Goal: Task Accomplishment & Management: Complete application form

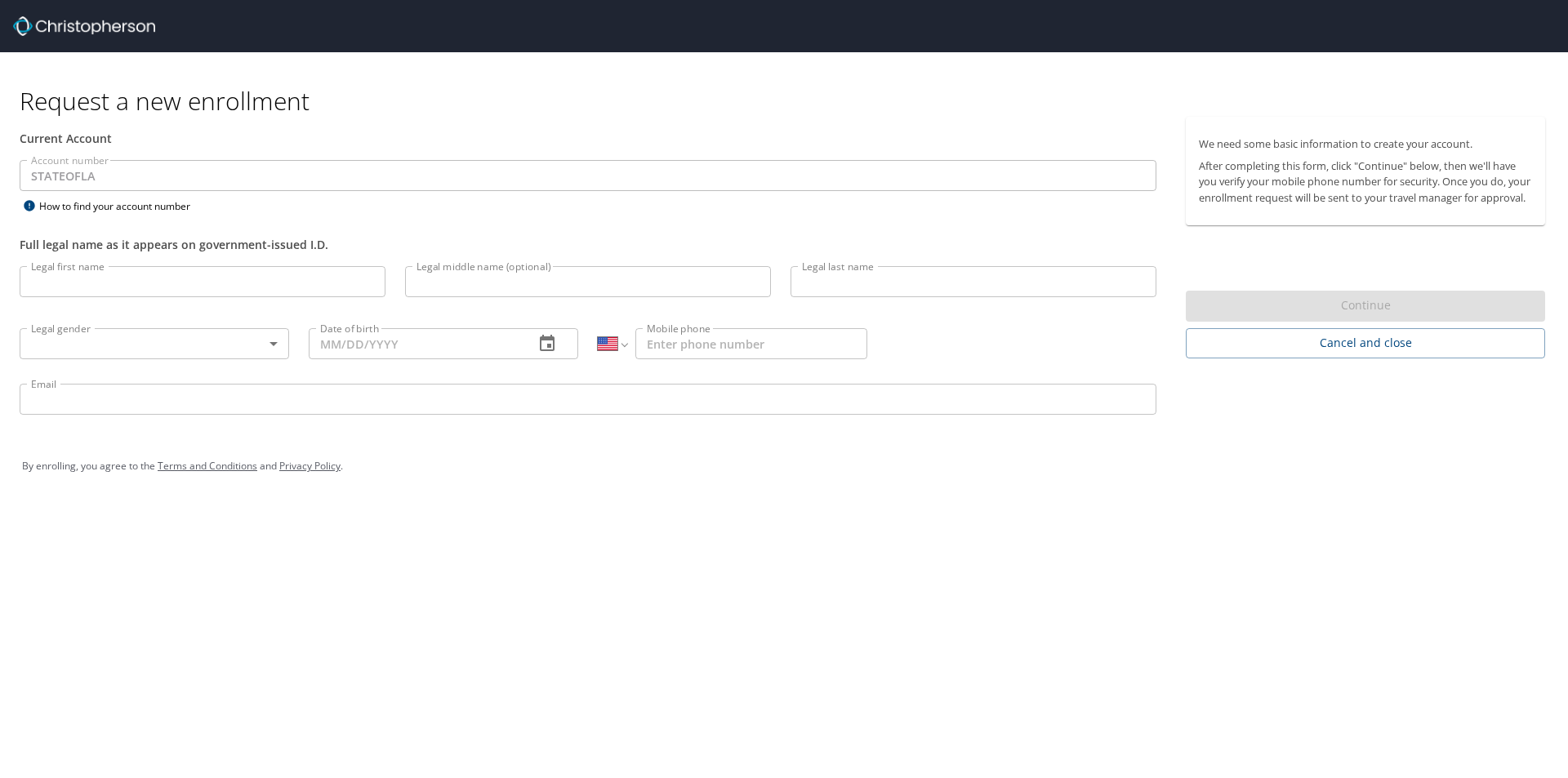
select select "US"
click at [152, 282] on input "Legal first name" at bounding box center [202, 282] width 366 height 31
type input "[PERSON_NAME]"
click at [164, 335] on body "Request a new enrollment Current Account Account number STATEOFLA Account numbe…" at bounding box center [784, 389] width 1568 height 778
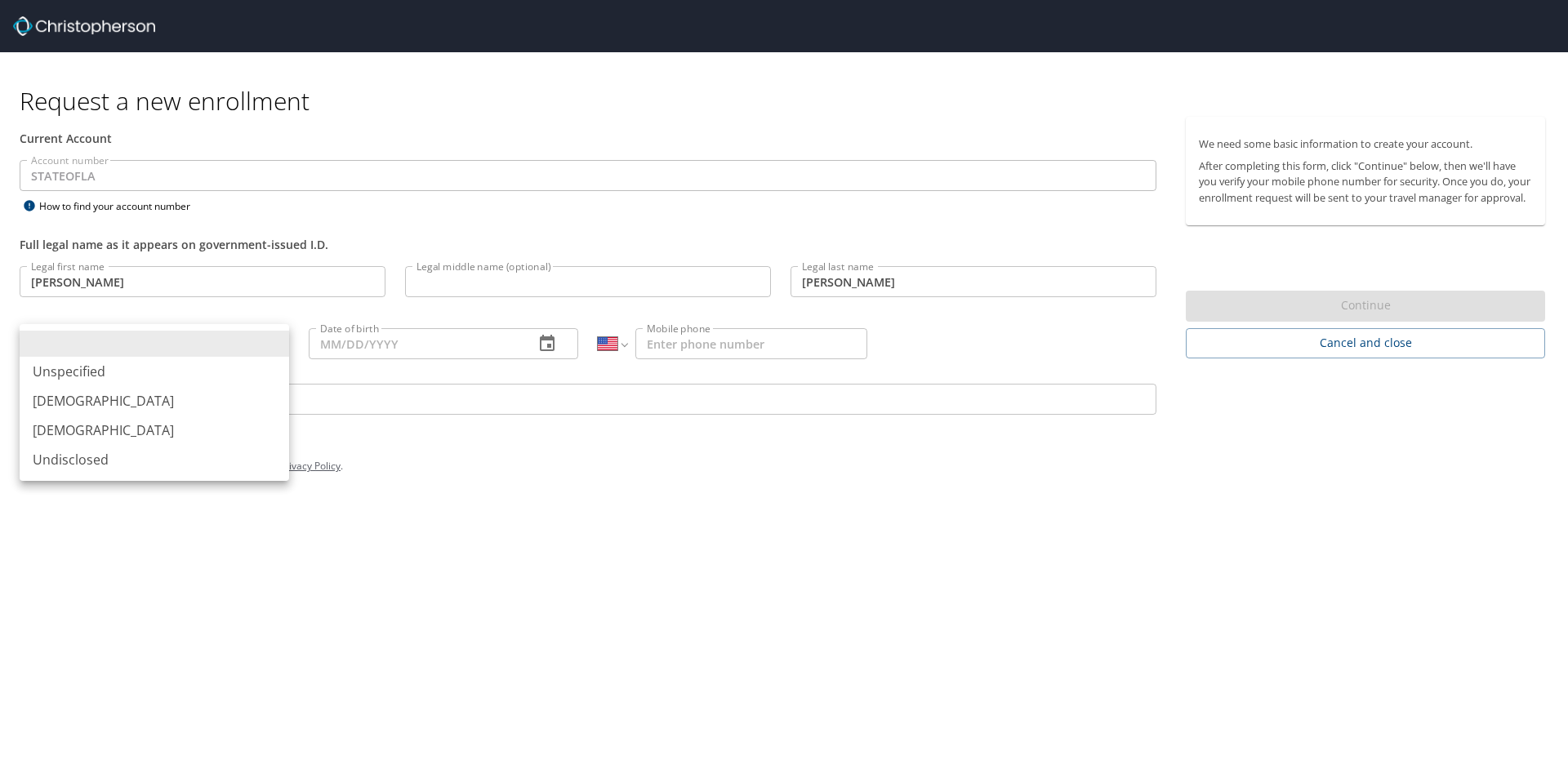
click at [135, 406] on li "[DEMOGRAPHIC_DATA]" at bounding box center [154, 401] width 269 height 30
type input "[DEMOGRAPHIC_DATA]"
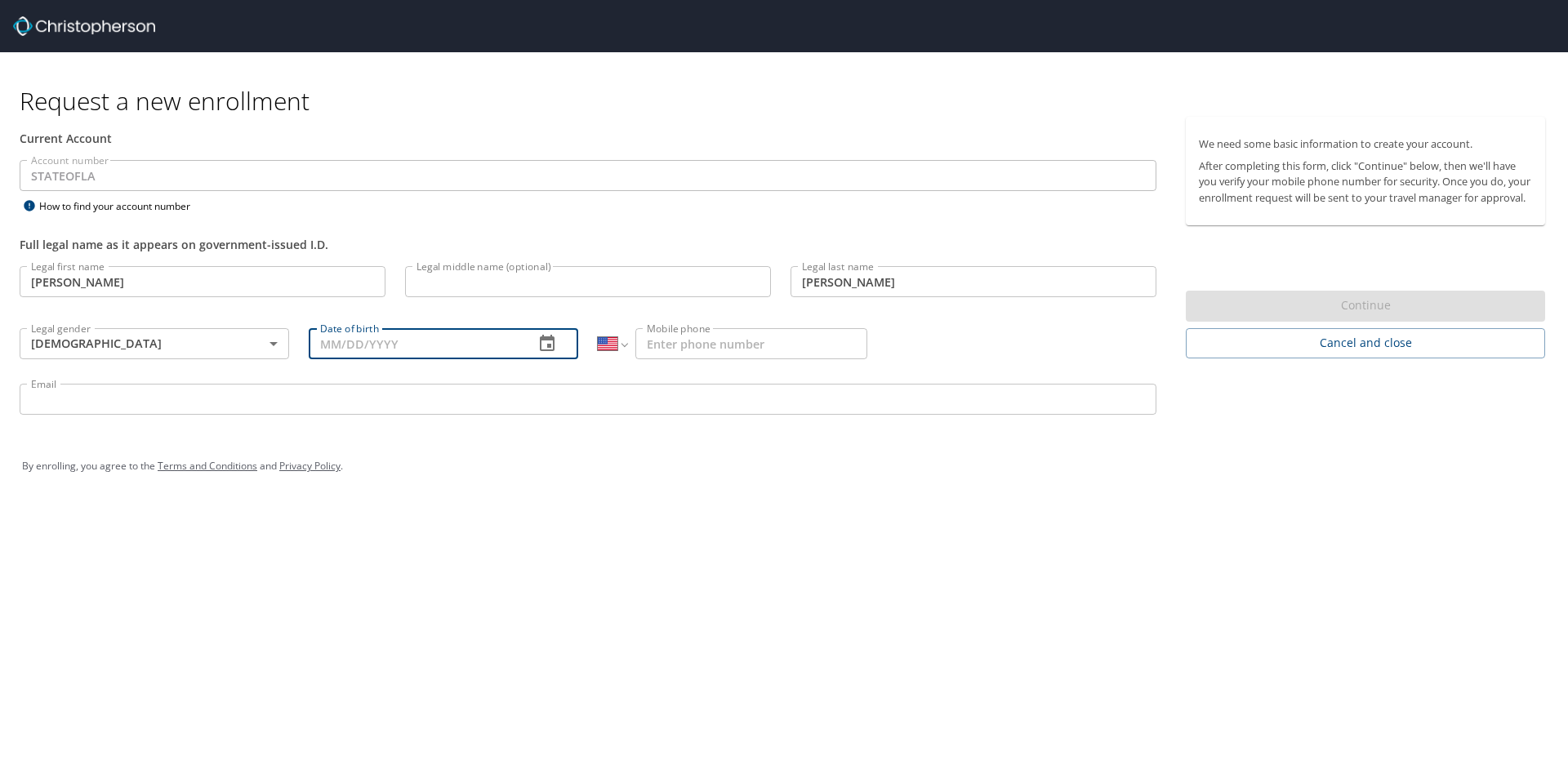
click at [424, 350] on input "Date of birth" at bounding box center [415, 344] width 212 height 31
type input "[DATE]"
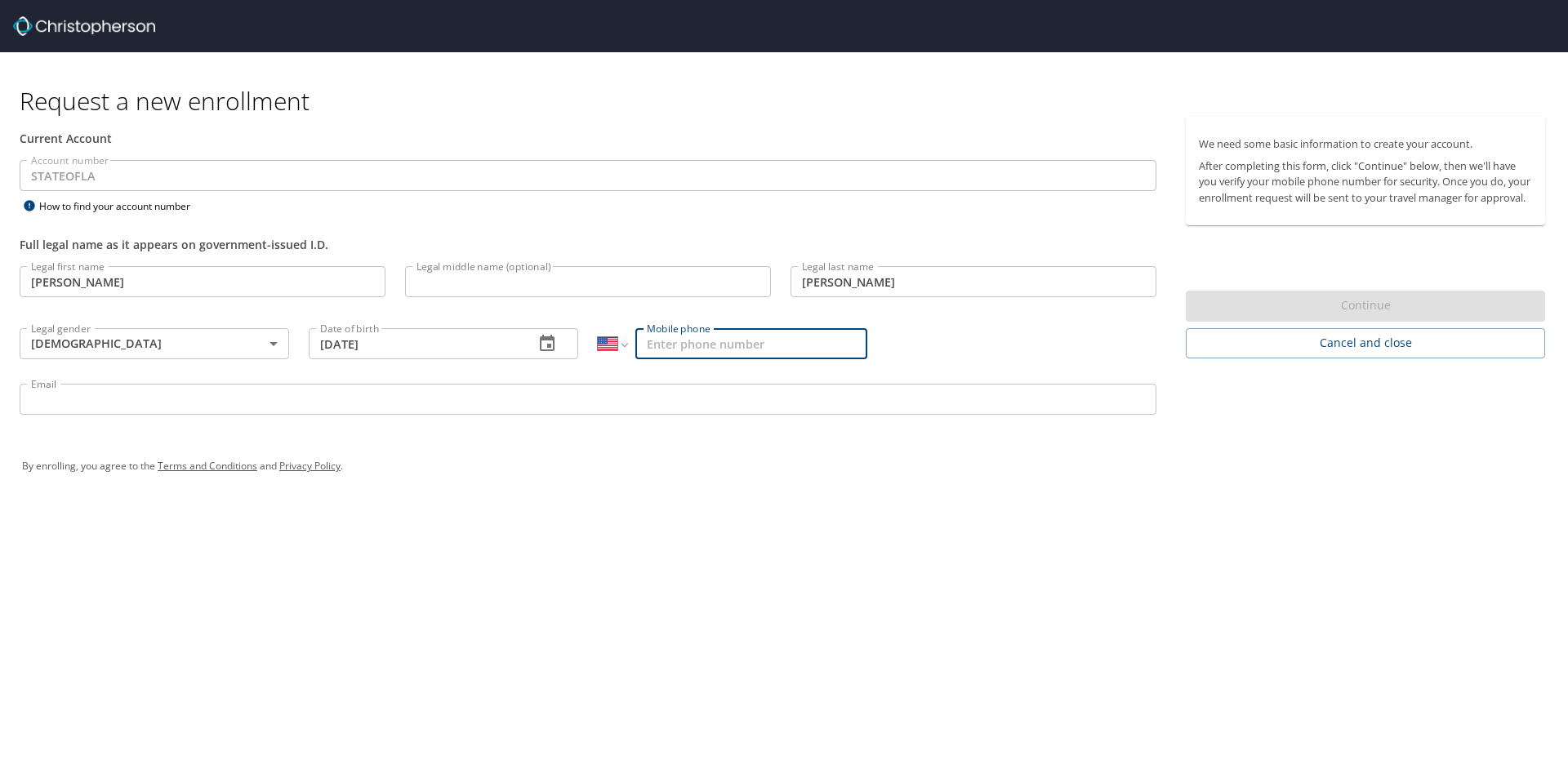
click at [687, 343] on input "Mobile phone" at bounding box center [751, 344] width 232 height 31
type input "[PHONE_NUMBER]"
click at [696, 391] on input "Email" at bounding box center [588, 400] width 1137 height 31
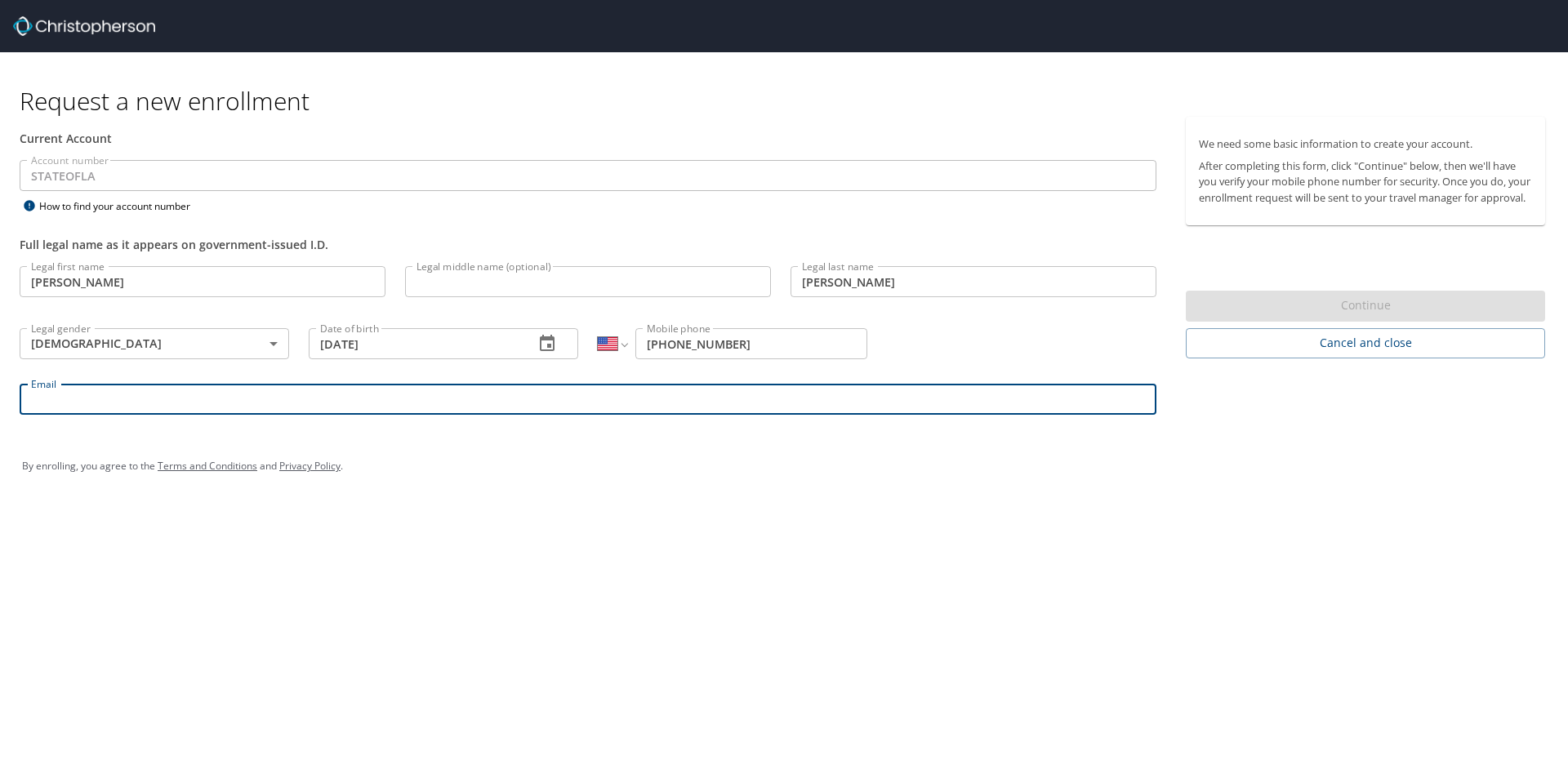
type input "[PERSON_NAME][EMAIL_ADDRESS][PERSON_NAME][DOMAIN_NAME]"
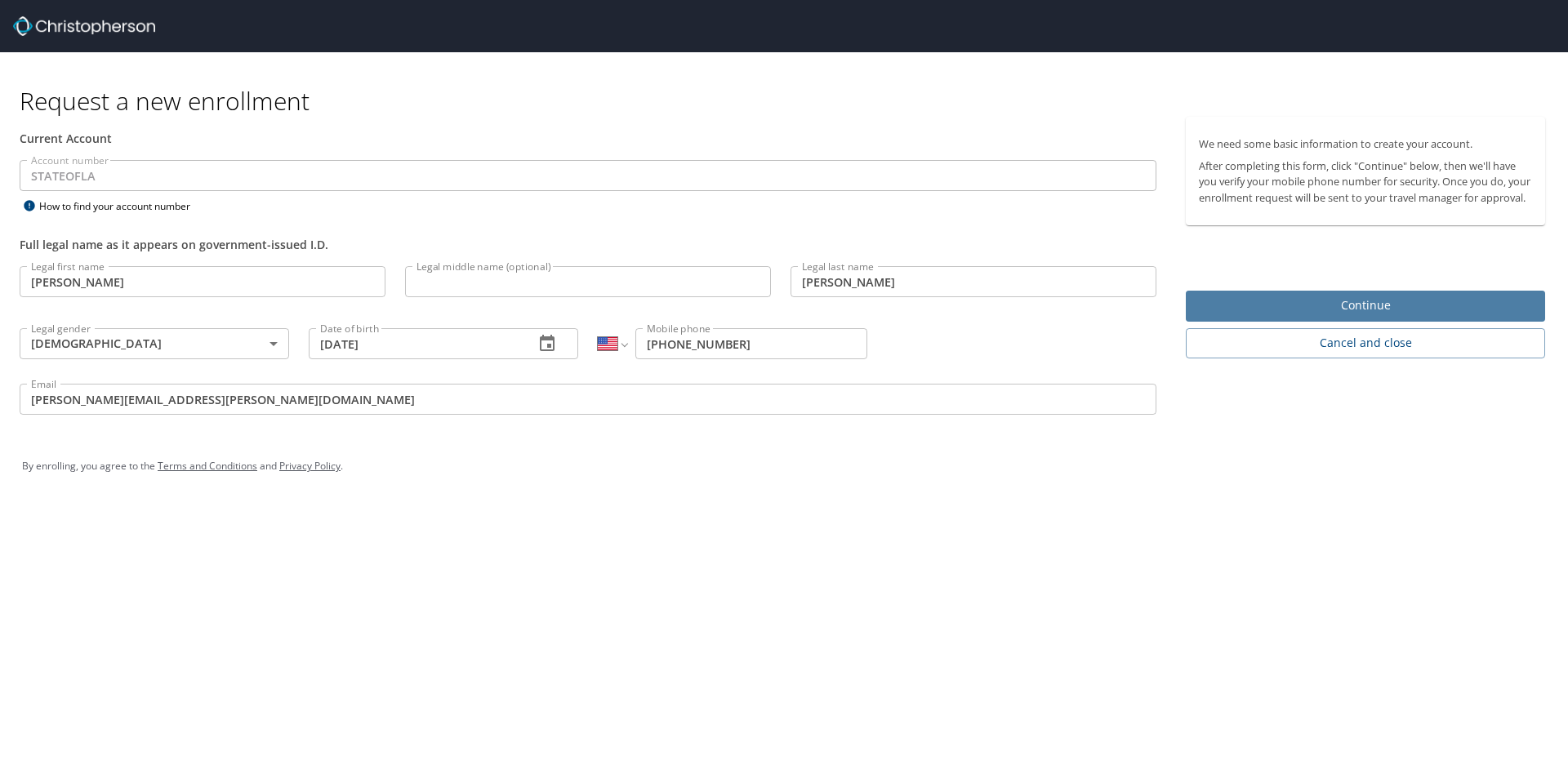
click at [1347, 294] on button "Continue" at bounding box center [1366, 306] width 359 height 32
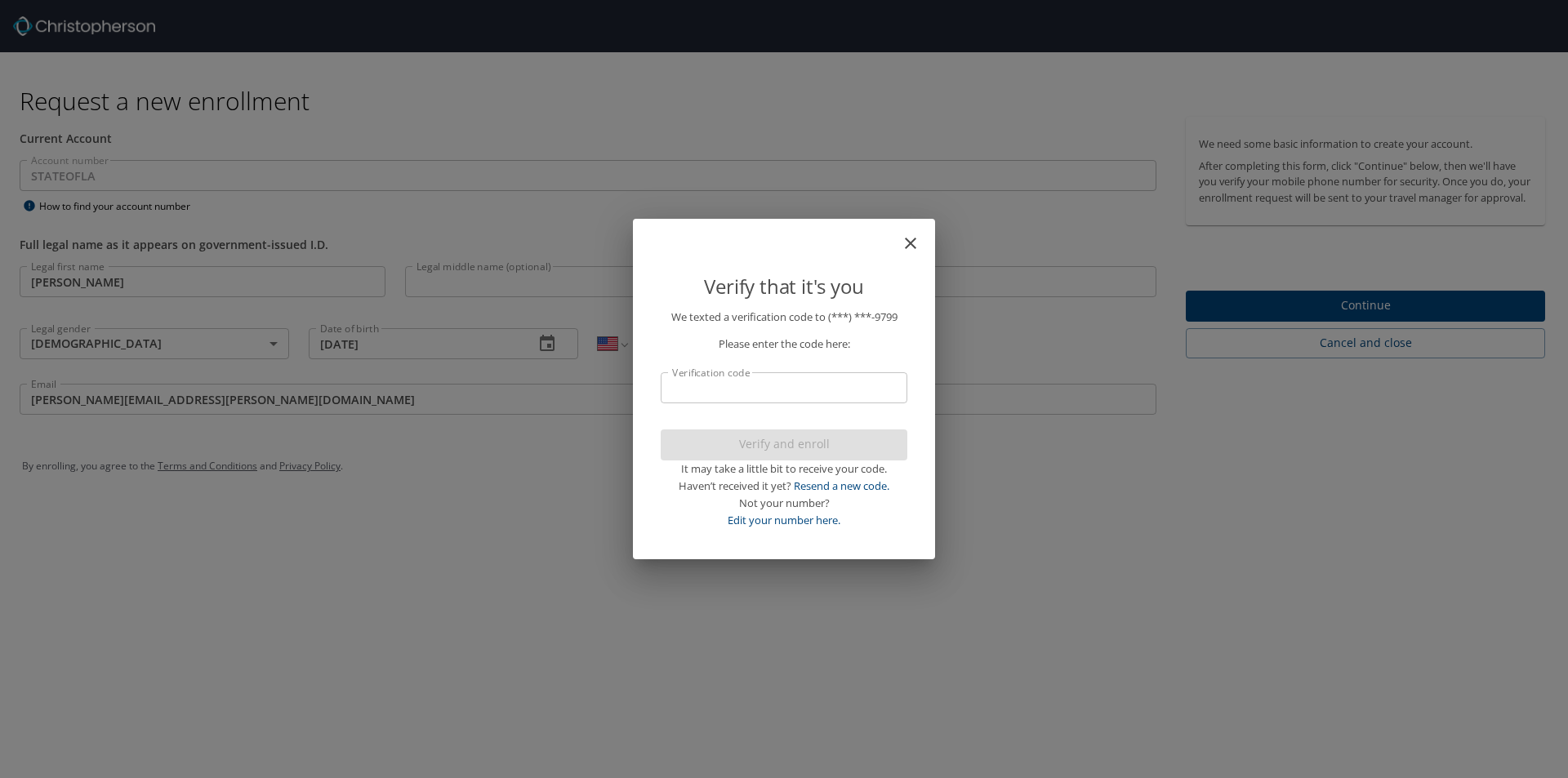
click at [717, 378] on input "Verification code" at bounding box center [784, 388] width 247 height 31
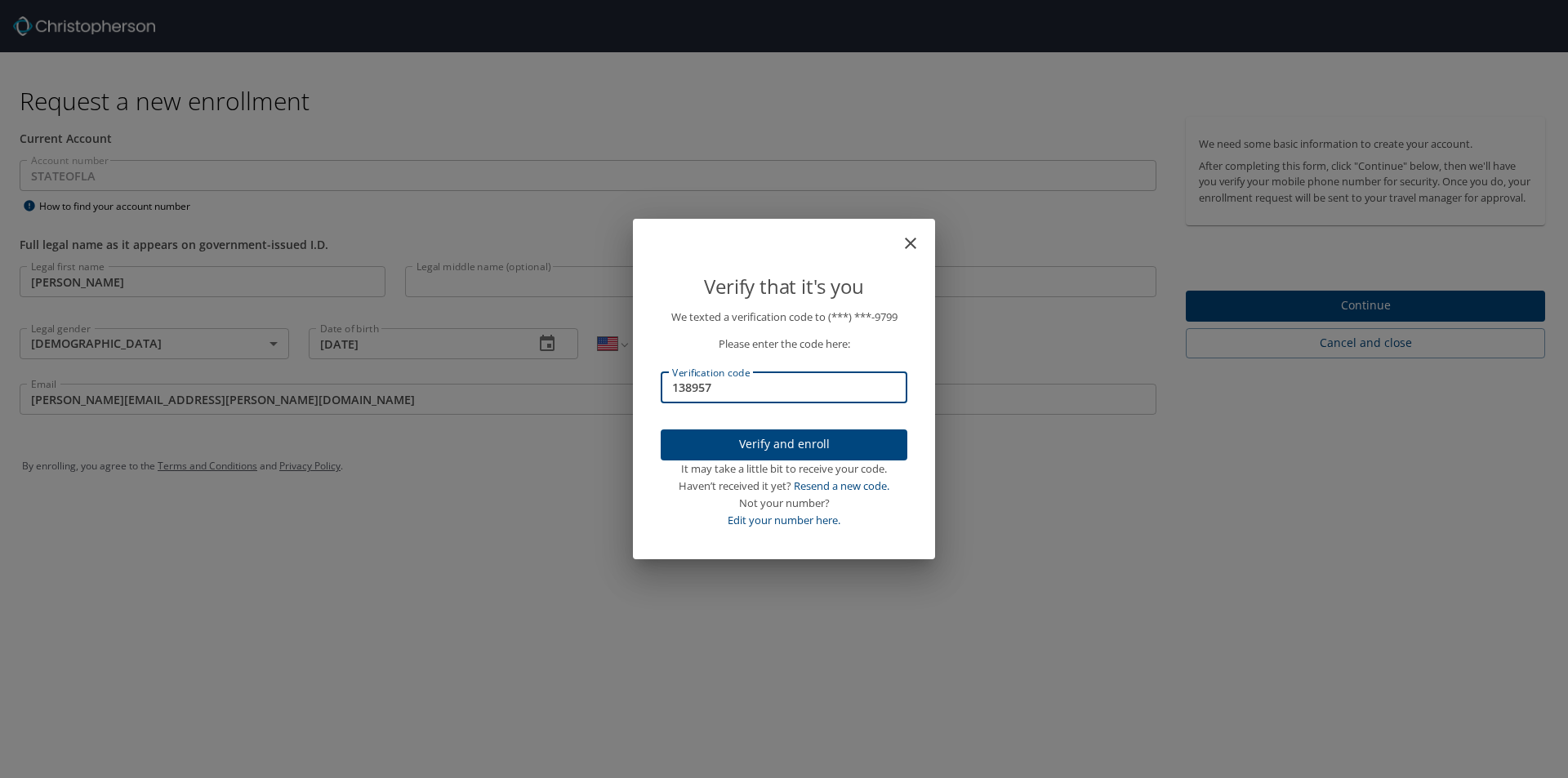
type input "138957"
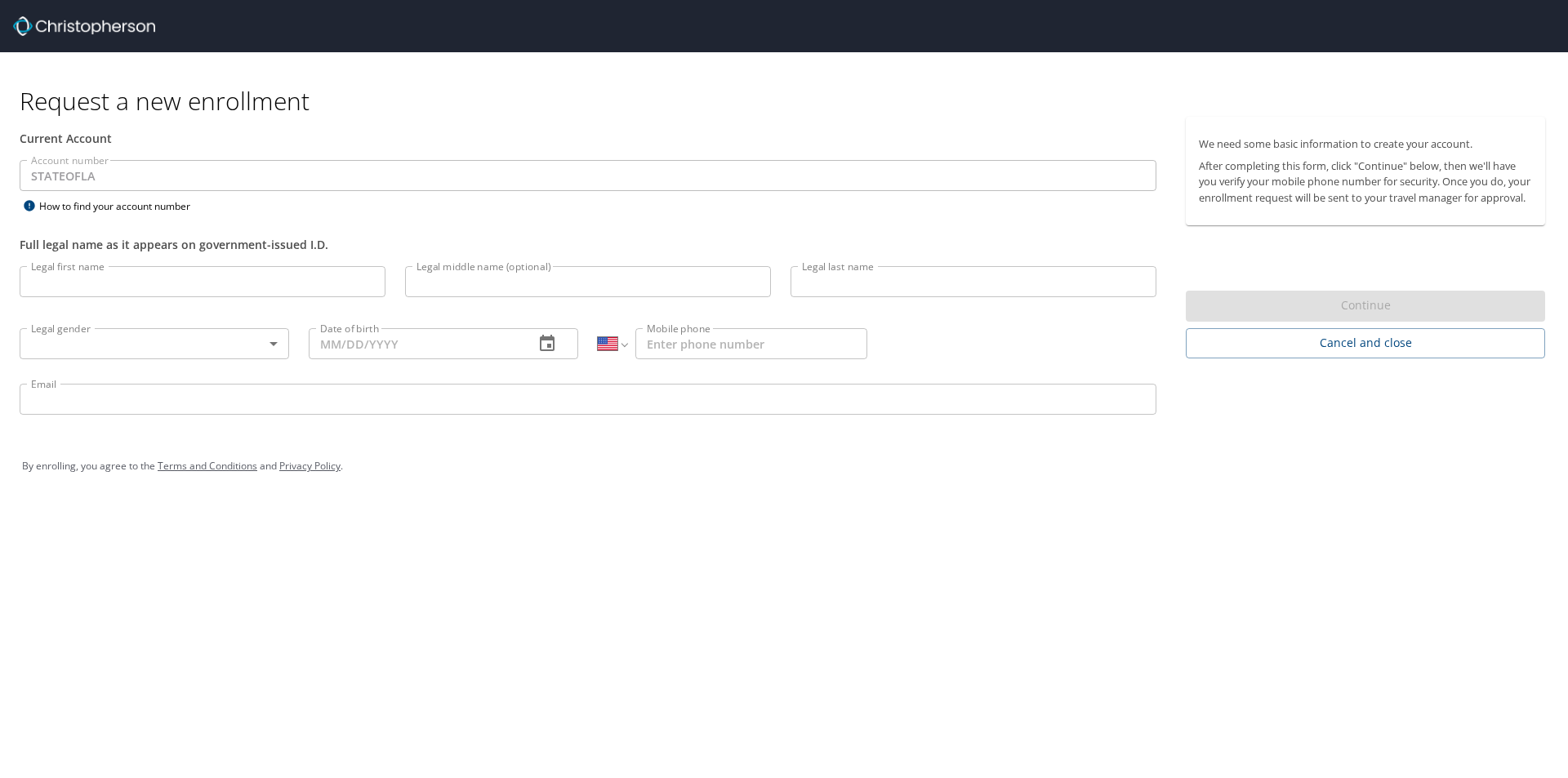
select select "US"
click at [940, 474] on div "By enrolling, you agree to the Terms and Conditions and Privacy Policy ." at bounding box center [784, 466] width 1524 height 40
drag, startPoint x: 1449, startPoint y: 183, endPoint x: 1532, endPoint y: 199, distance: 84.5
click at [1532, 199] on p "After completing this form, click "Continue" below, then we'll have you verify …" at bounding box center [1365, 182] width 333 height 47
